Goal: Complete application form

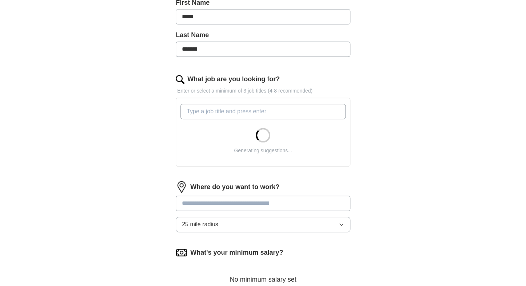
scroll to position [171, 0]
click at [193, 115] on input "What job are you looking for?" at bounding box center [263, 110] width 165 height 15
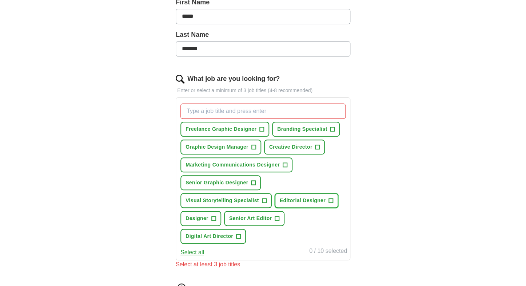
drag, startPoint x: 328, startPoint y: 202, endPoint x: 323, endPoint y: 203, distance: 5.6
click at [329, 201] on span "+" at bounding box center [331, 201] width 4 height 6
click at [278, 218] on span "+" at bounding box center [277, 218] width 4 height 6
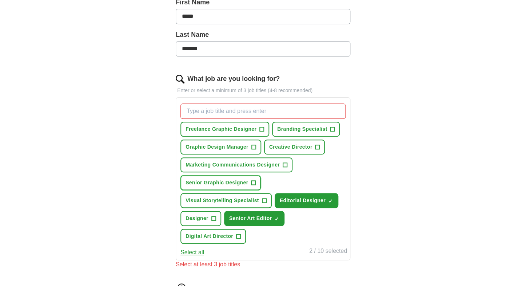
click at [250, 185] on button "Senior Graphic Designer +" at bounding box center [221, 182] width 80 height 15
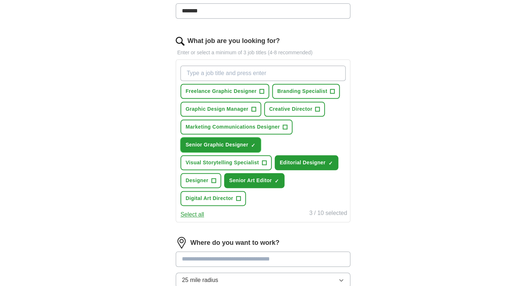
scroll to position [213, 0]
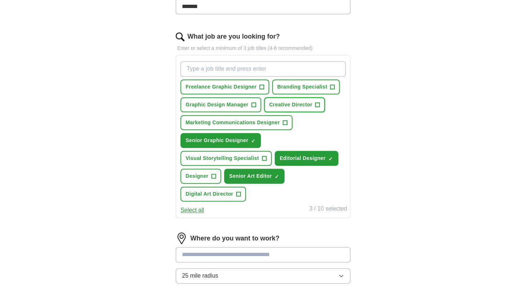
click at [317, 103] on span "+" at bounding box center [318, 105] width 4 height 6
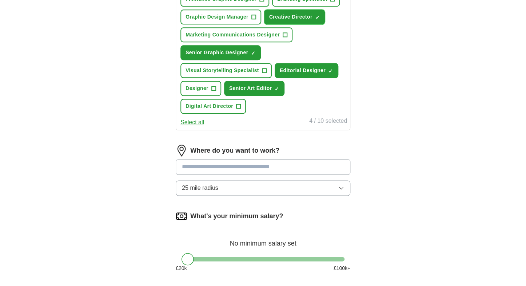
scroll to position [304, 0]
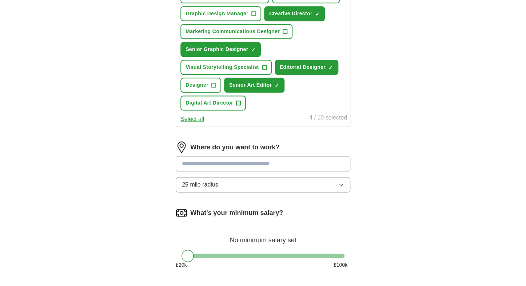
click at [191, 163] on input at bounding box center [263, 163] width 175 height 15
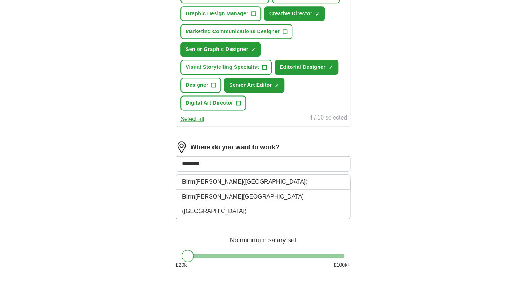
type input "*********"
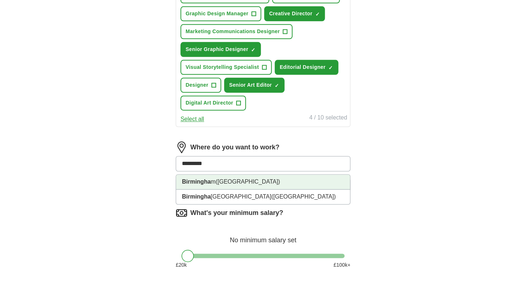
click at [266, 181] on li "Birmingha m ([GEOGRAPHIC_DATA])" at bounding box center [263, 181] width 174 height 15
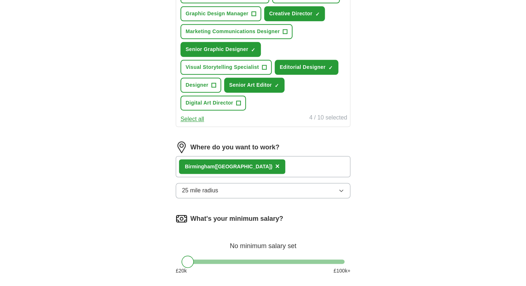
click at [118, 184] on div "ApplyIQ Let ApplyIQ do the hard work of searching and applying for jobs. Just t…" at bounding box center [263, 22] width 466 height 608
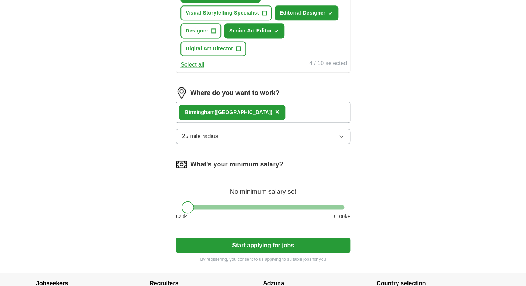
scroll to position [367, 0]
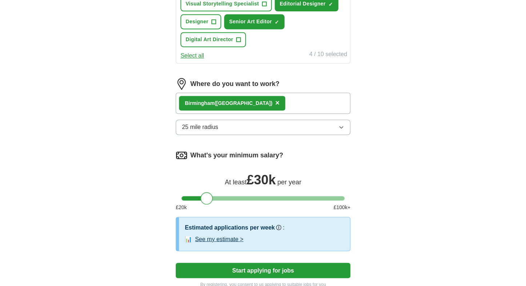
drag, startPoint x: 187, startPoint y: 198, endPoint x: 204, endPoint y: 203, distance: 17.2
click at [206, 203] on div at bounding box center [207, 198] width 12 height 12
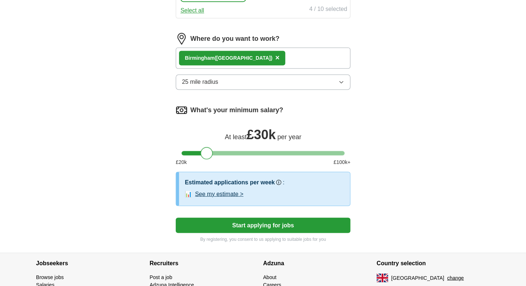
scroll to position [460, 0]
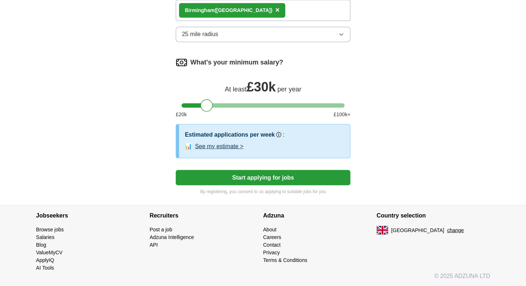
click at [260, 180] on button "Start applying for jobs" at bounding box center [263, 177] width 175 height 15
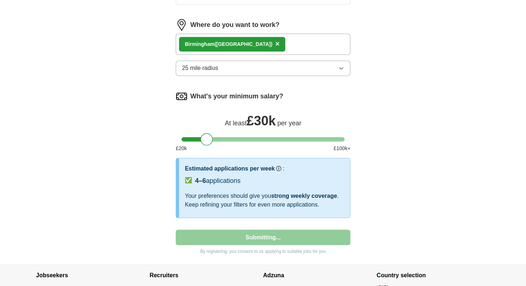
select select "**"
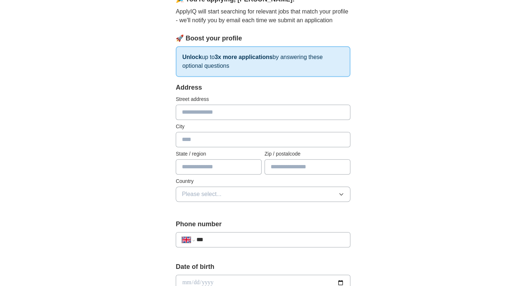
scroll to position [75, 0]
click at [193, 114] on input "text" at bounding box center [263, 112] width 175 height 15
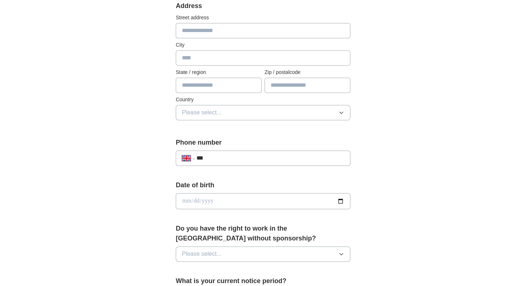
scroll to position [162, 0]
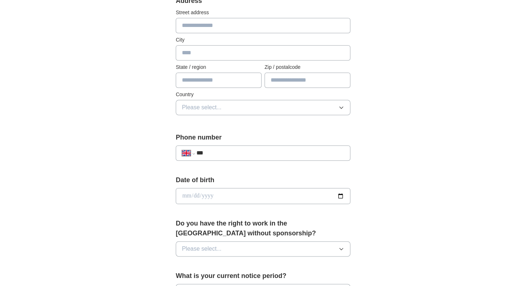
click at [222, 150] on input "***" at bounding box center [271, 152] width 148 height 9
type input "**********"
click at [205, 196] on input "date" at bounding box center [263, 196] width 175 height 16
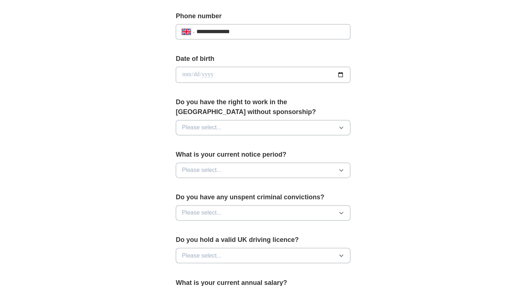
scroll to position [293, 0]
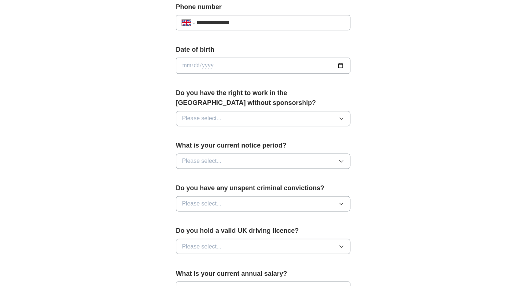
click at [192, 117] on span "Please select..." at bounding box center [202, 118] width 40 height 9
click at [188, 133] on span "Yes" at bounding box center [186, 135] width 9 height 9
click at [195, 162] on span "Please select..." at bounding box center [202, 160] width 40 height 9
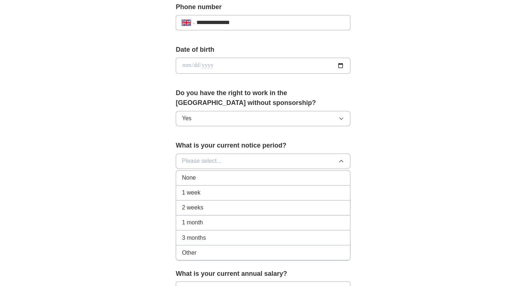
click at [194, 177] on span "None" at bounding box center [189, 177] width 14 height 9
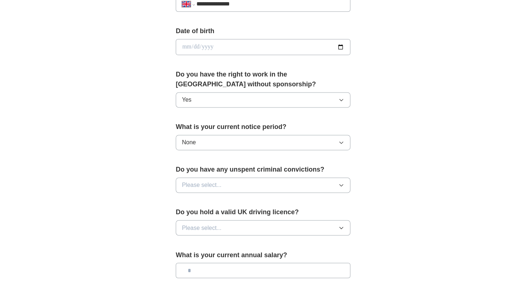
scroll to position [314, 0]
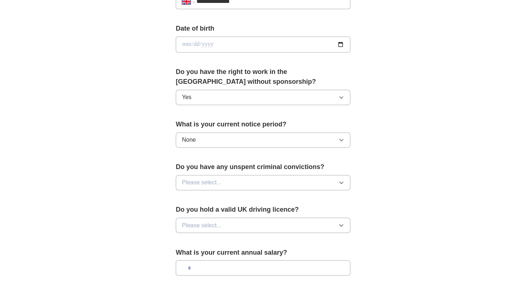
click at [196, 187] on button "Please select..." at bounding box center [263, 182] width 175 height 15
click at [193, 213] on div "No" at bounding box center [263, 214] width 162 height 9
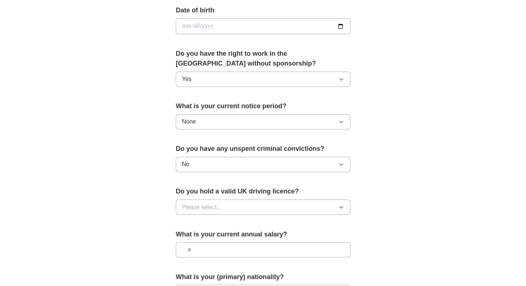
scroll to position [333, 0]
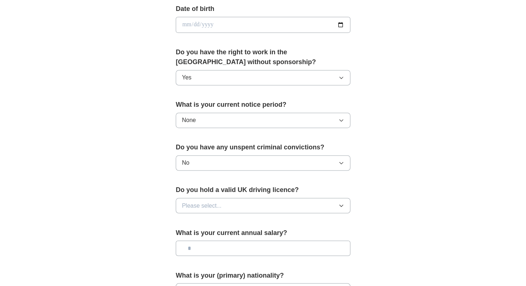
click at [193, 205] on span "Please select..." at bounding box center [202, 205] width 40 height 9
click at [189, 236] on span "No" at bounding box center [185, 237] width 7 height 9
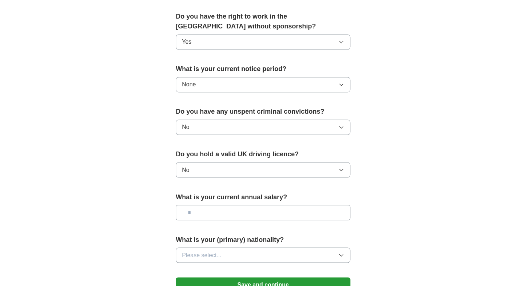
scroll to position [370, 0]
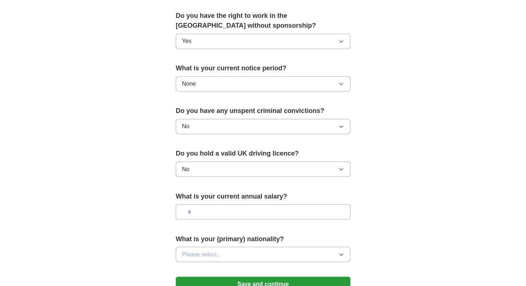
drag, startPoint x: 198, startPoint y: 211, endPoint x: 197, endPoint y: 216, distance: 5.1
click at [198, 211] on input "text" at bounding box center [263, 211] width 175 height 15
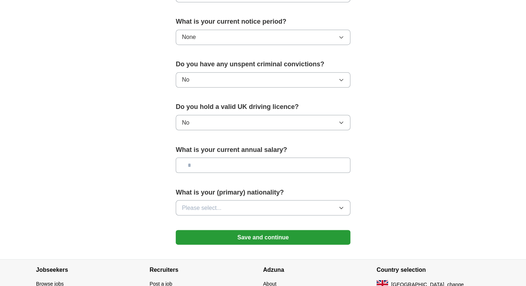
scroll to position [422, 0]
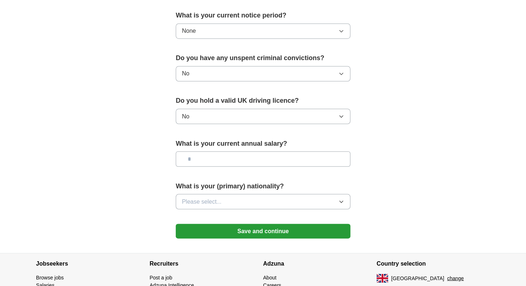
click at [187, 199] on span "Please select..." at bounding box center [202, 201] width 40 height 9
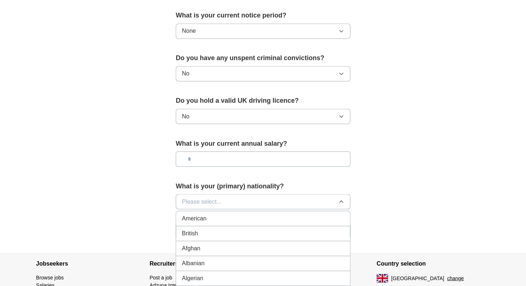
click at [198, 234] on span "British" at bounding box center [190, 233] width 16 height 9
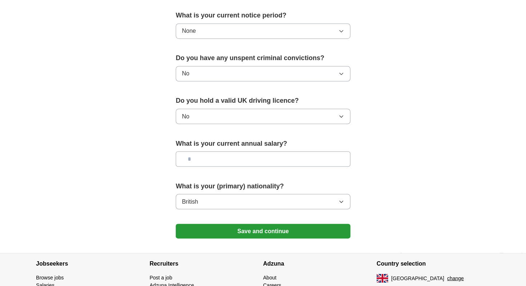
drag, startPoint x: 202, startPoint y: 230, endPoint x: 194, endPoint y: 229, distance: 7.9
click at [202, 230] on button "Save and continue" at bounding box center [263, 231] width 175 height 15
